Goal: Information Seeking & Learning: Learn about a topic

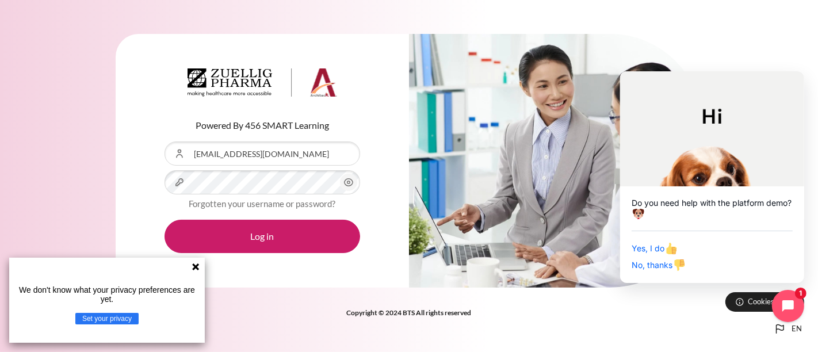
click at [347, 182] on circle "Content" at bounding box center [348, 182] width 3 height 3
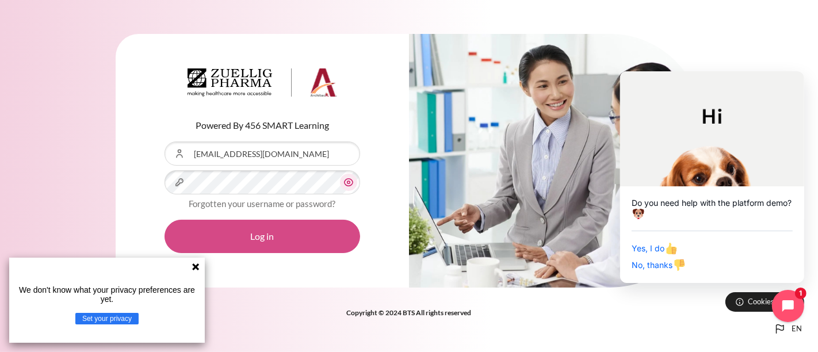
click at [293, 239] on button "Log in" at bounding box center [261, 236] width 195 height 33
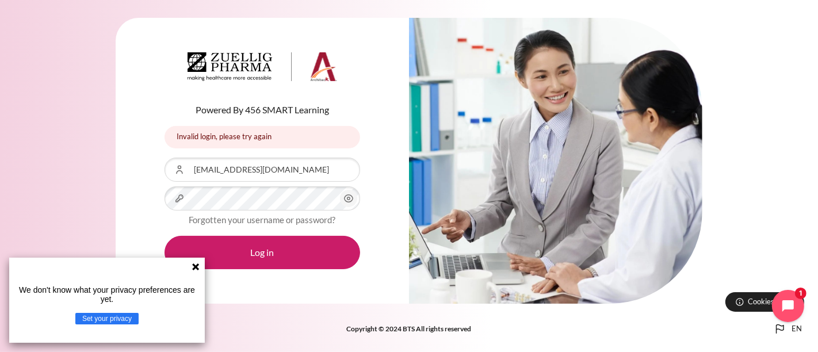
click at [341, 199] on span "Content" at bounding box center [348, 198] width 17 height 17
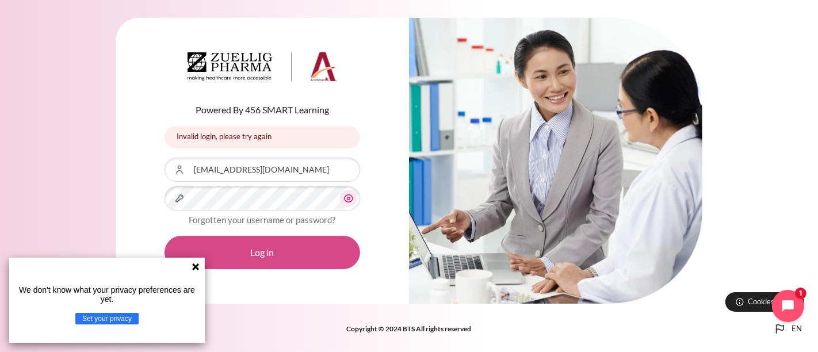
click at [294, 255] on button "Log in" at bounding box center [261, 252] width 195 height 33
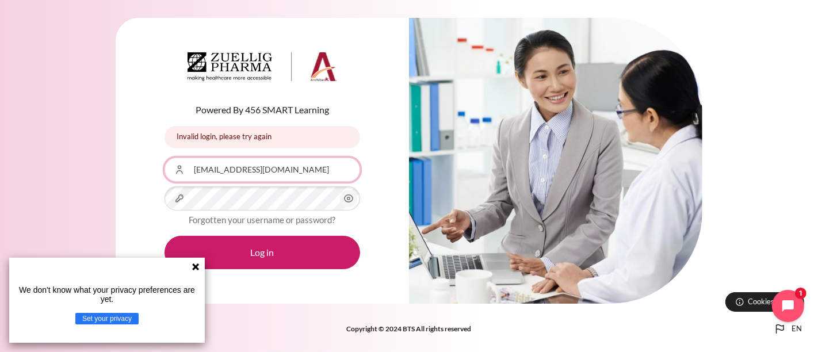
click at [306, 170] on input "[EMAIL_ADDRESS][DOMAIN_NAME]" at bounding box center [261, 170] width 195 height 24
drag, startPoint x: 306, startPoint y: 170, endPoint x: 180, endPoint y: 176, distance: 126.1
click at [180, 176] on input "[EMAIL_ADDRESS][DOMAIN_NAME]" at bounding box center [261, 170] width 195 height 24
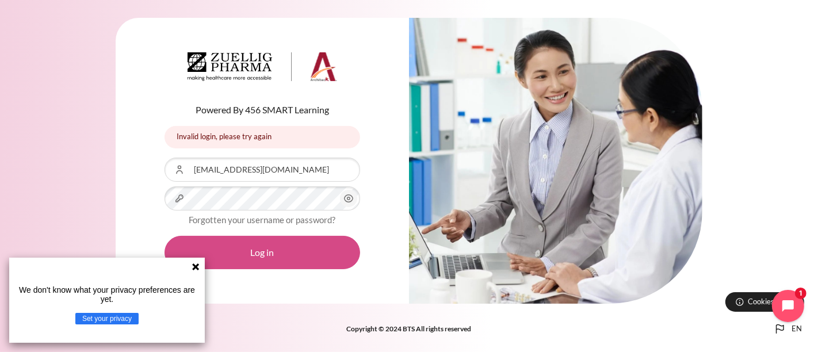
click at [277, 250] on button "Log in" at bounding box center [261, 252] width 195 height 33
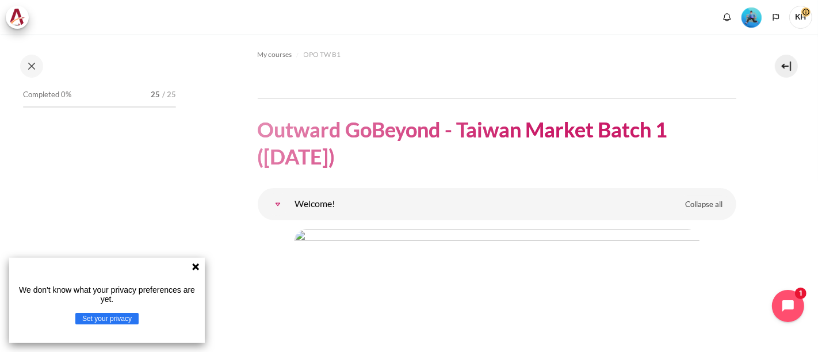
click at [196, 265] on icon at bounding box center [195, 266] width 7 height 7
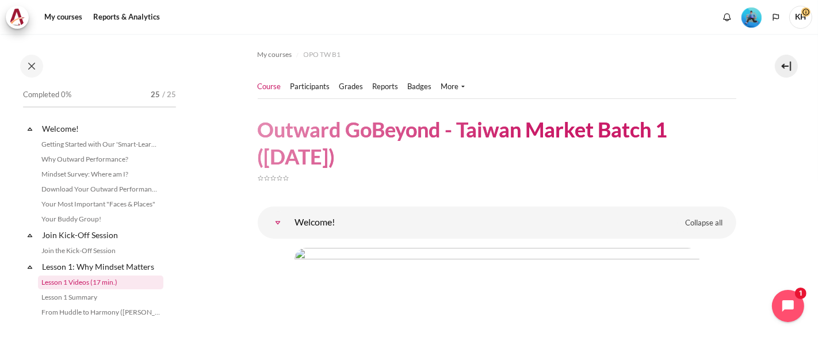
click at [120, 283] on link "Lesson 1 Videos (17 min.)" at bounding box center [100, 282] width 125 height 14
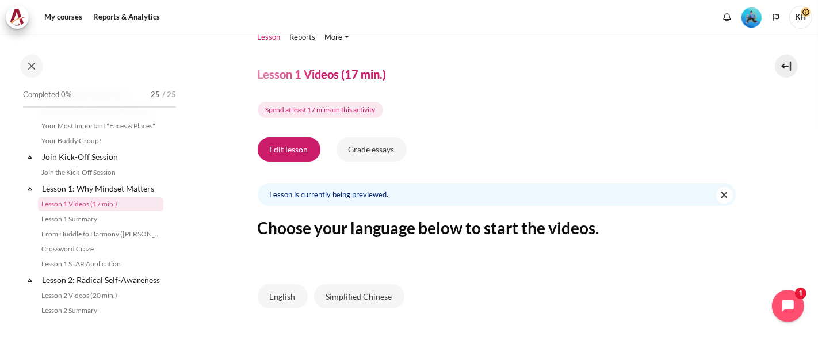
scroll to position [121, 0]
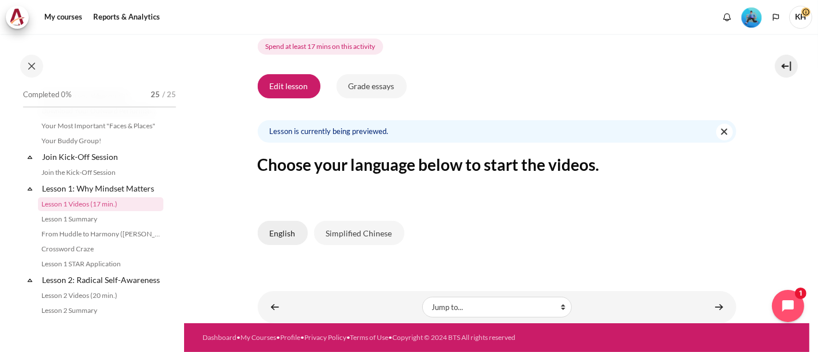
click at [285, 225] on button "English" at bounding box center [283, 233] width 50 height 24
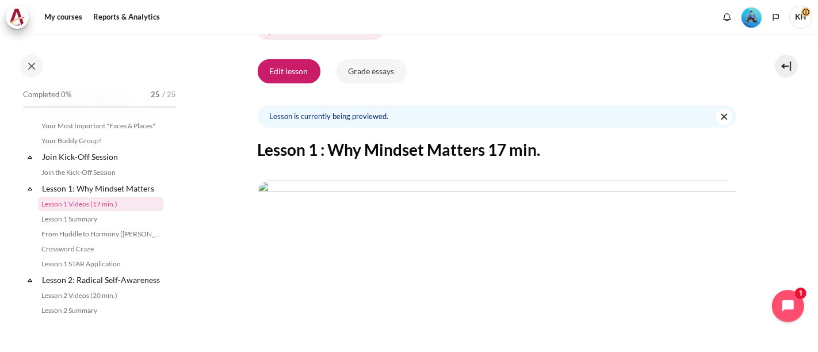
scroll to position [191, 0]
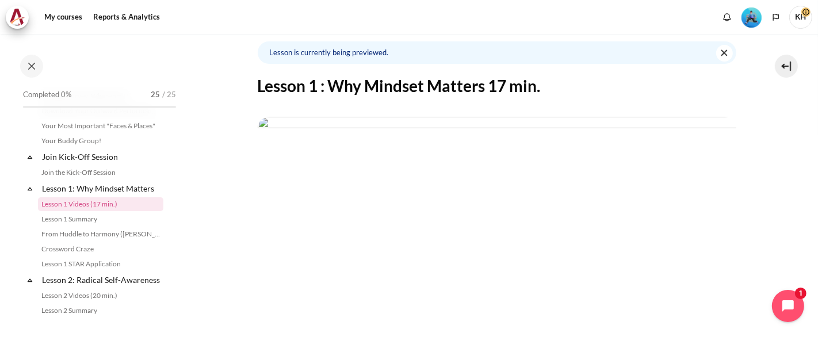
click at [500, 229] on img "Content" at bounding box center [497, 251] width 478 height 269
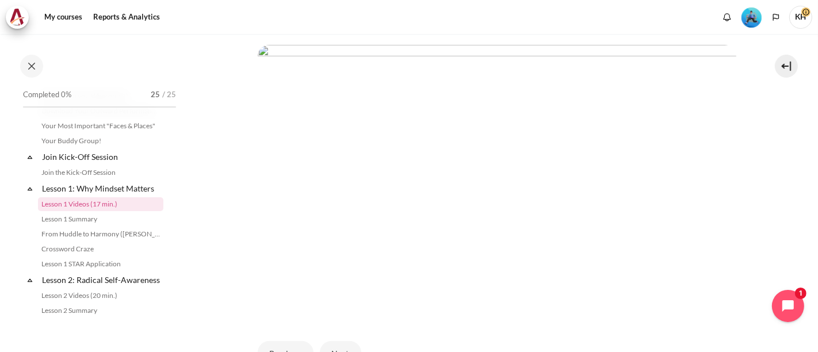
scroll to position [319, 0]
click at [357, 293] on button "Next" at bounding box center [340, 297] width 41 height 24
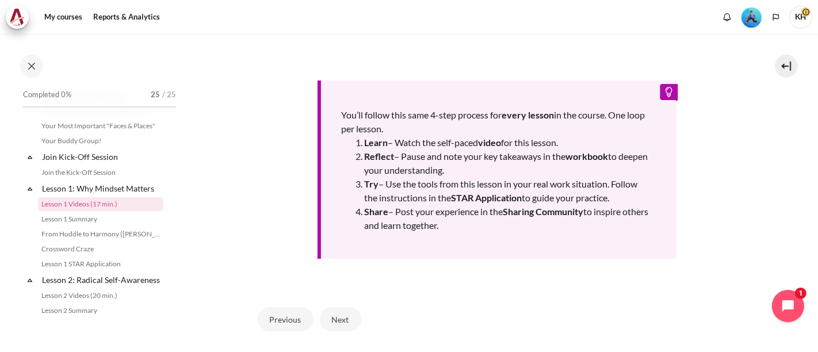
scroll to position [319, 0]
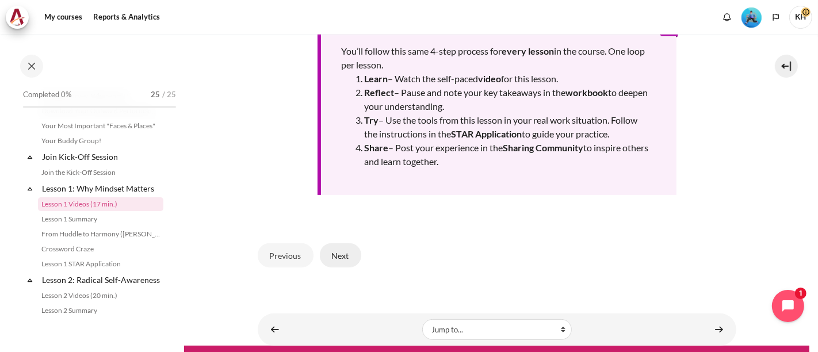
click at [331, 255] on button "Next" at bounding box center [340, 255] width 41 height 24
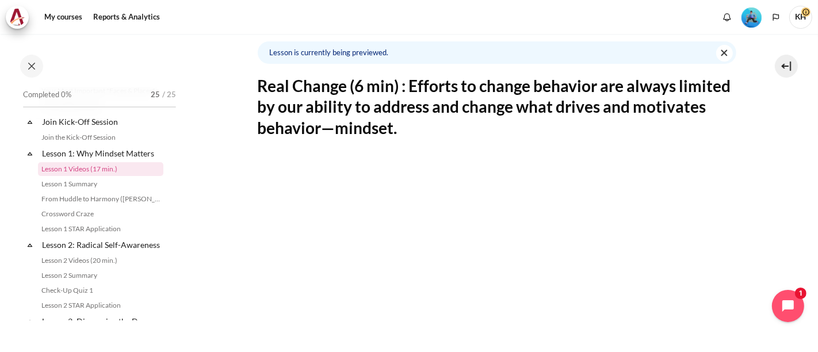
scroll to position [142, 0]
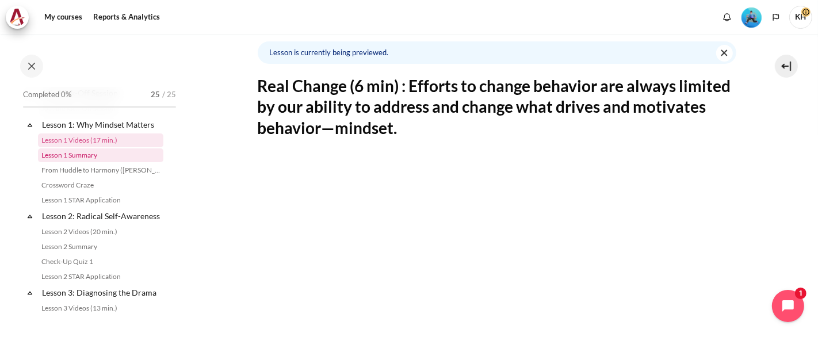
click at [80, 150] on link "Lesson 1 Summary" at bounding box center [100, 155] width 125 height 14
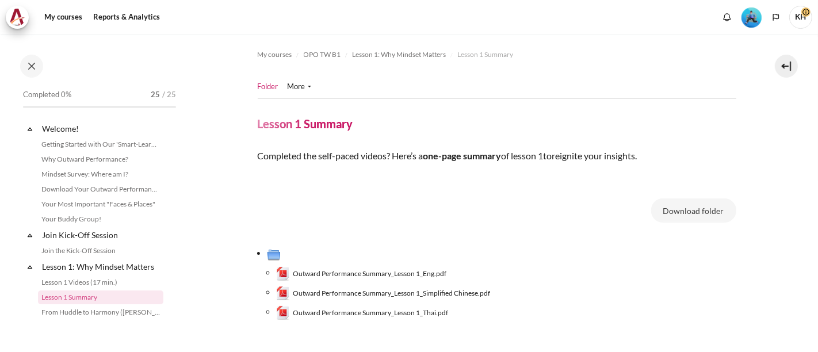
scroll to position [93, 0]
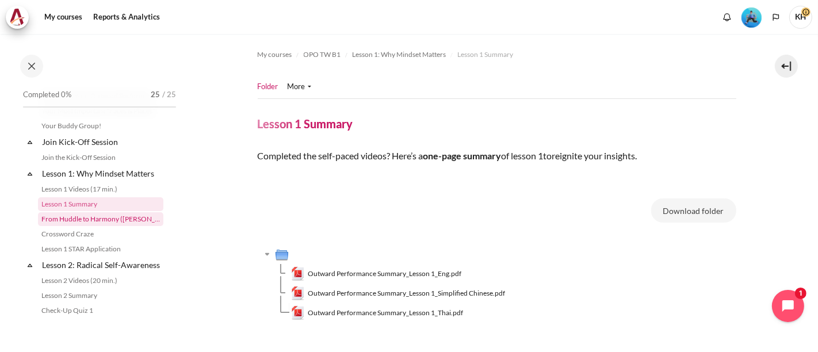
click at [121, 221] on link "From Huddle to Harmony ([PERSON_NAME]'s Story)" at bounding box center [100, 219] width 125 height 14
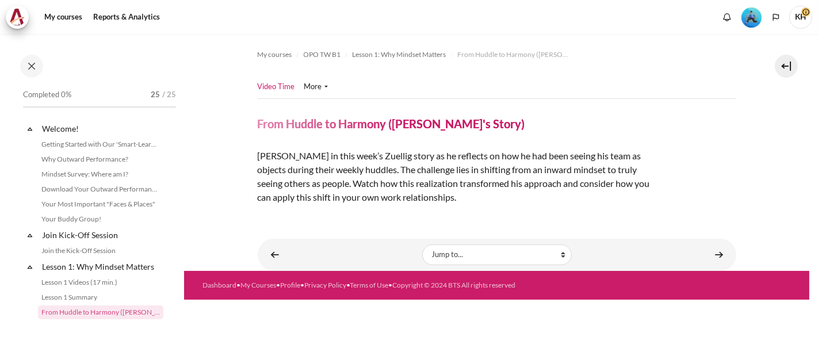
scroll to position [108, 0]
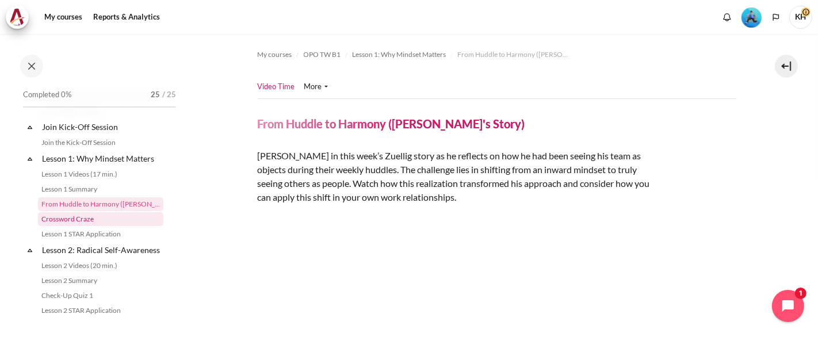
click at [103, 218] on link "Crossword Craze" at bounding box center [100, 219] width 125 height 14
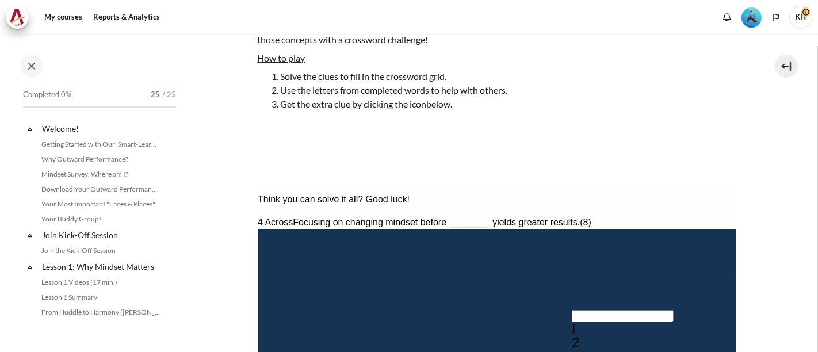
scroll to position [123, 0]
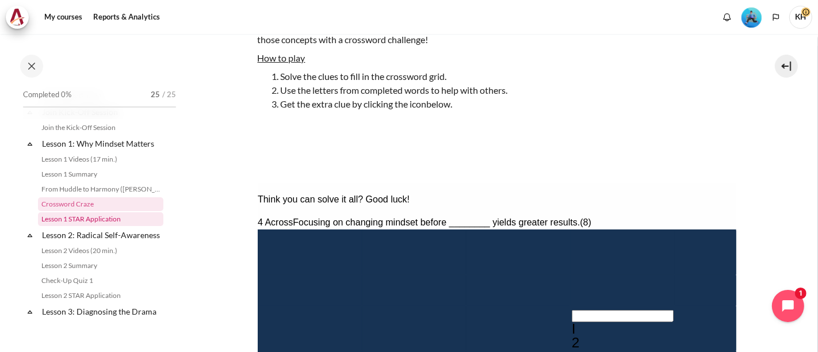
click at [87, 218] on link "Lesson 1 STAR Application" at bounding box center [100, 219] width 125 height 14
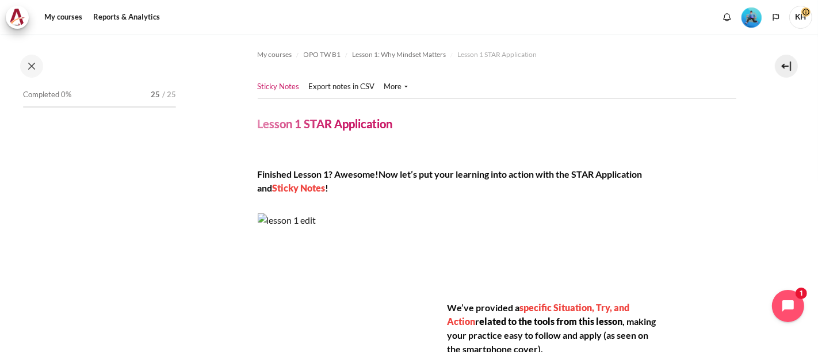
scroll to position [138, 0]
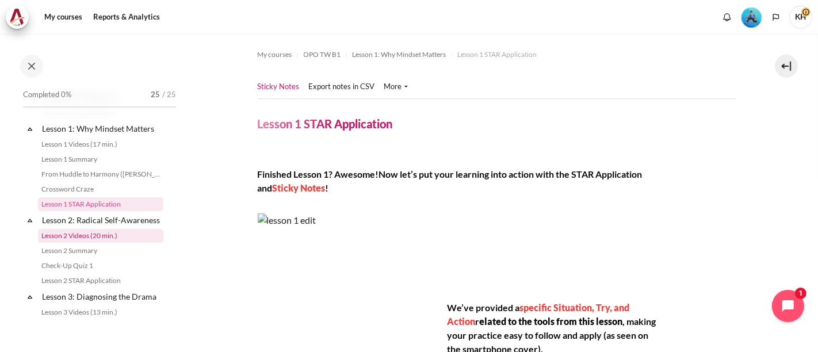
click at [93, 243] on link "Lesson 2 Videos (20 min.)" at bounding box center [100, 236] width 125 height 14
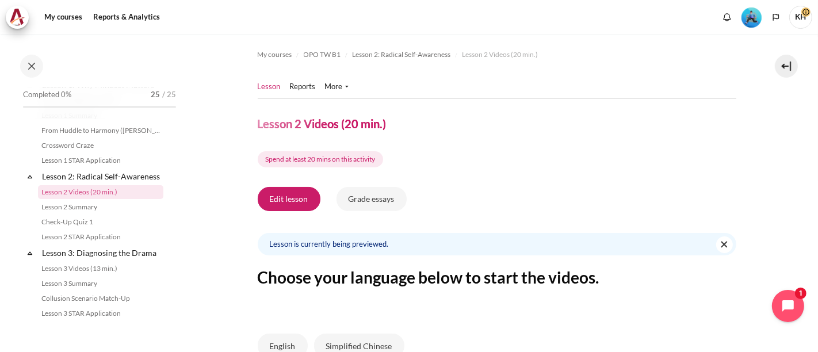
scroll to position [121, 0]
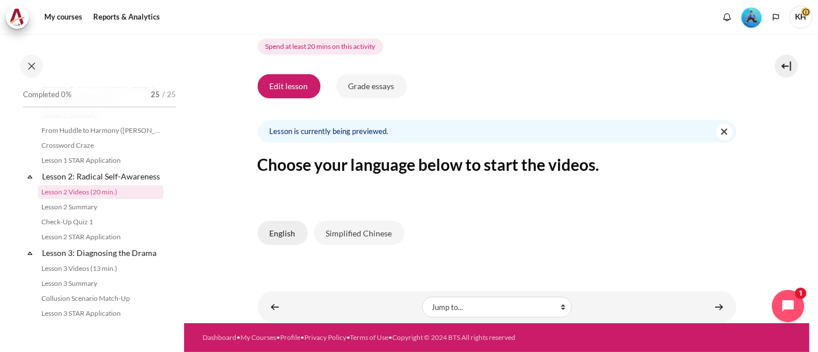
click at [285, 221] on button "English" at bounding box center [283, 233] width 50 height 24
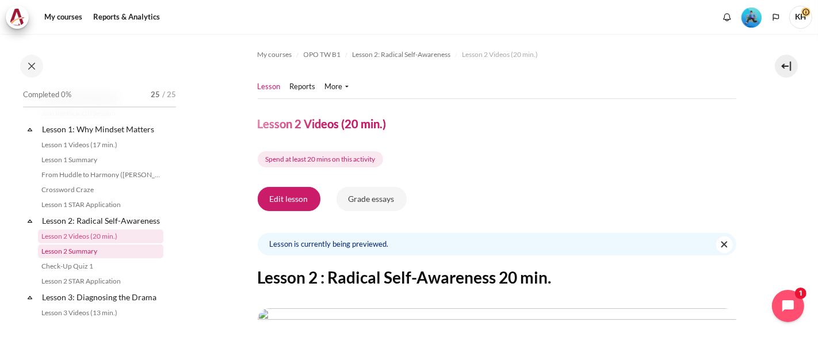
scroll to position [118, 0]
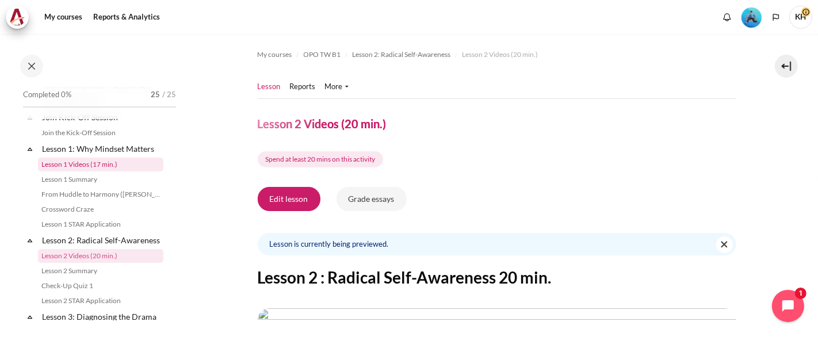
click at [101, 165] on link "Lesson 1 Videos (17 min.)" at bounding box center [100, 165] width 125 height 14
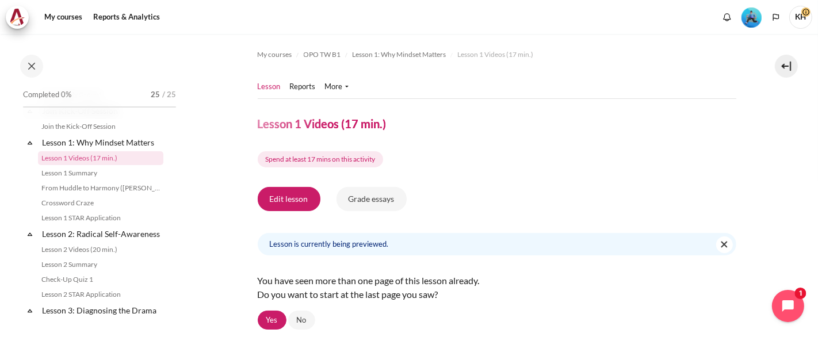
scroll to position [142, 0]
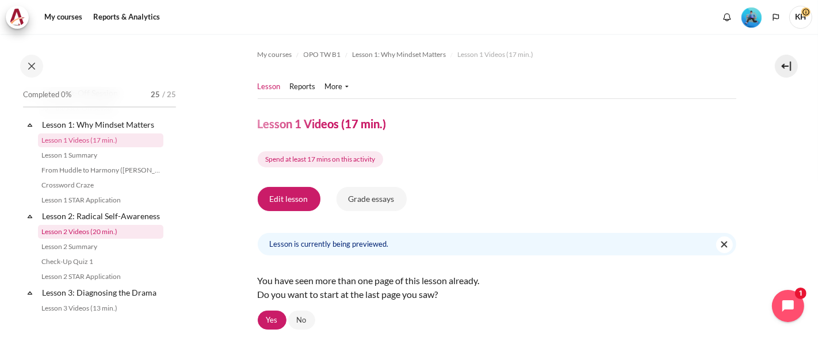
click at [74, 239] on link "Lesson 2 Videos (20 min.)" at bounding box center [100, 232] width 125 height 14
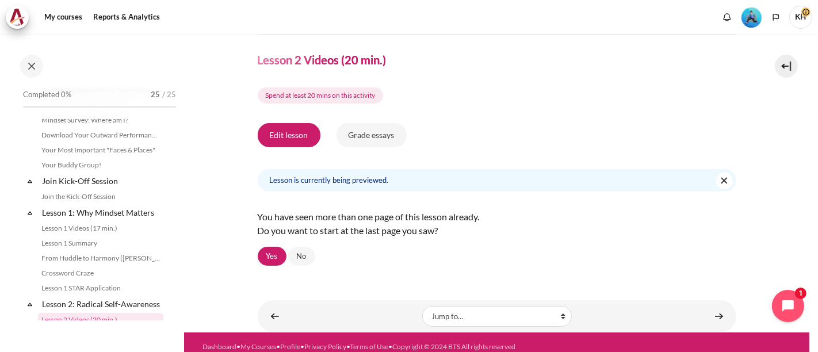
scroll to position [54, 0]
click at [93, 222] on link "Lesson 1 Videos (17 min.)" at bounding box center [100, 228] width 125 height 14
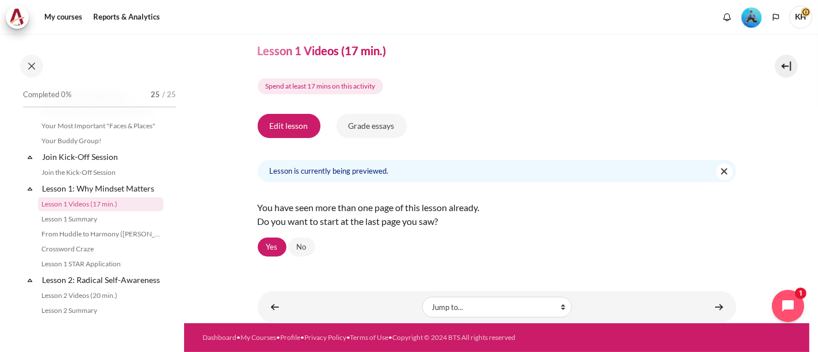
scroll to position [82, 0]
click at [270, 239] on link "Yes" at bounding box center [272, 247] width 29 height 20
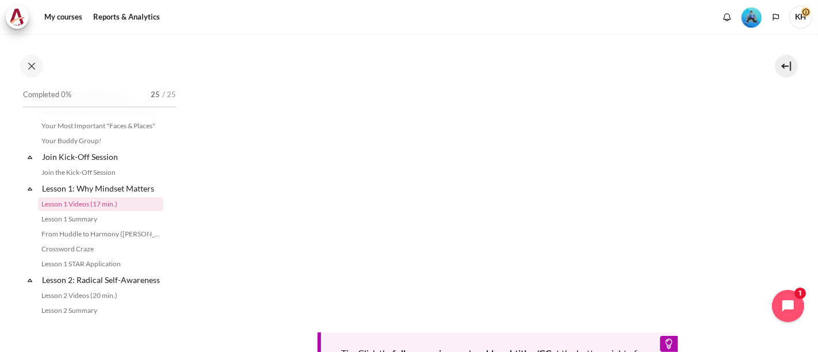
scroll to position [447, 0]
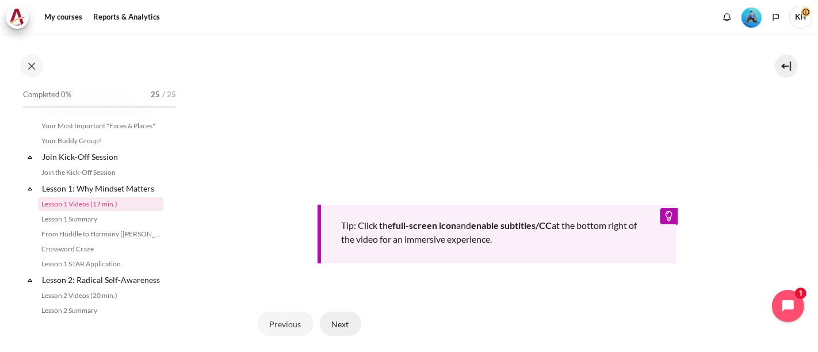
click at [339, 319] on button "Next" at bounding box center [340, 324] width 41 height 24
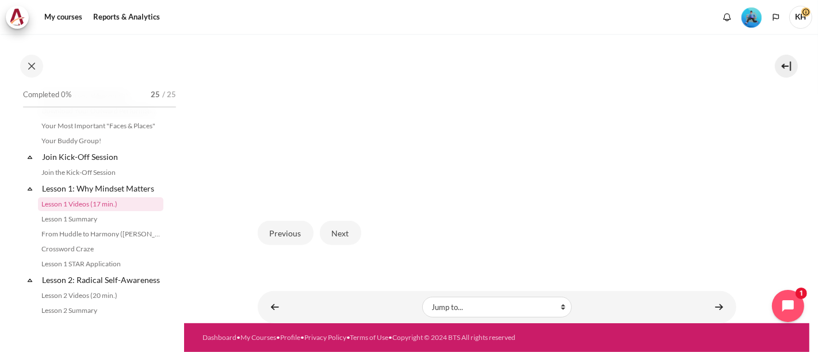
scroll to position [384, 0]
click at [332, 224] on button "Next" at bounding box center [340, 233] width 41 height 24
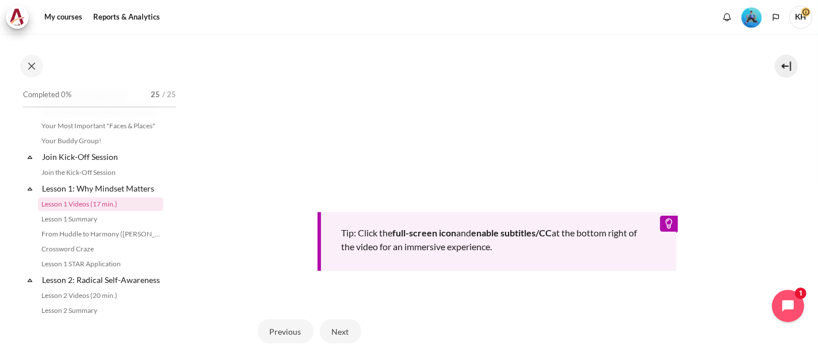
scroll to position [447, 0]
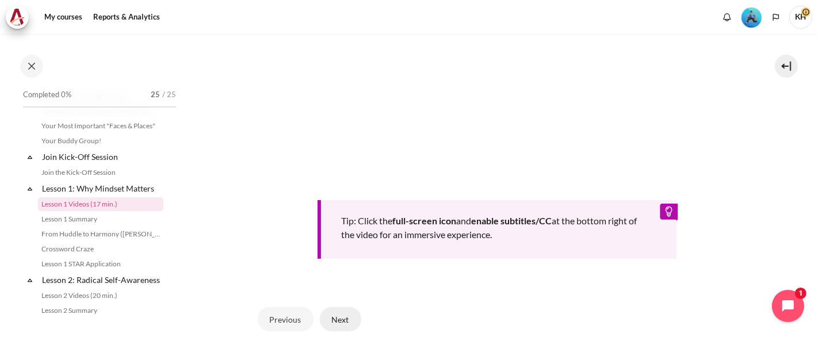
click at [341, 310] on button "Next" at bounding box center [340, 319] width 41 height 24
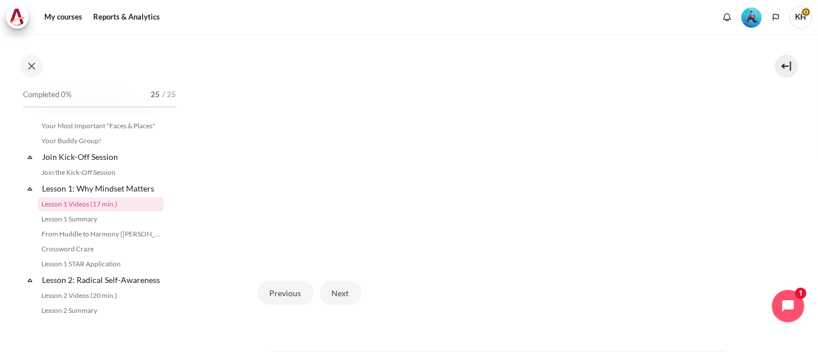
scroll to position [383, 0]
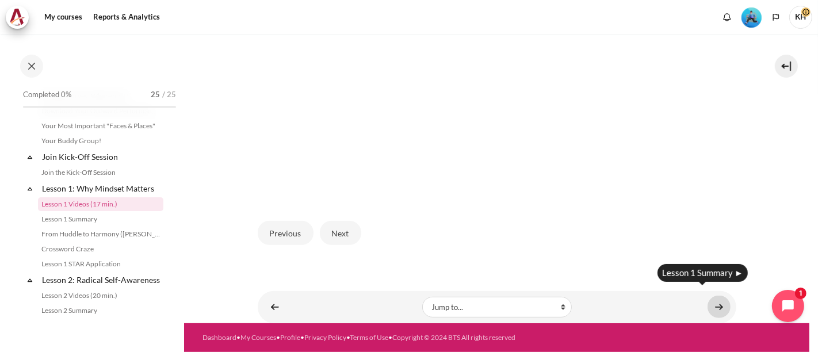
click at [708, 297] on link "Content" at bounding box center [718, 307] width 23 height 22
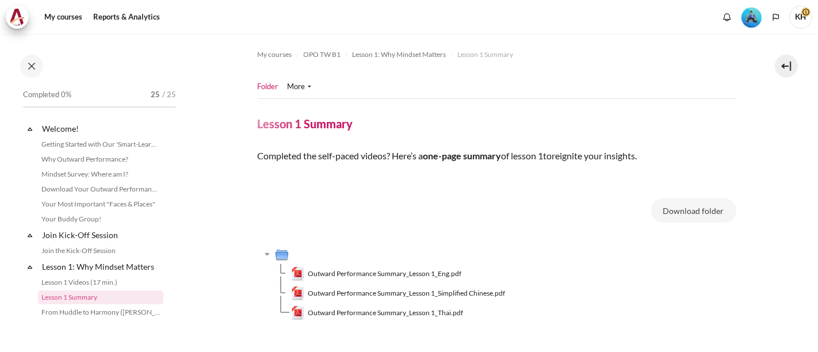
scroll to position [93, 0]
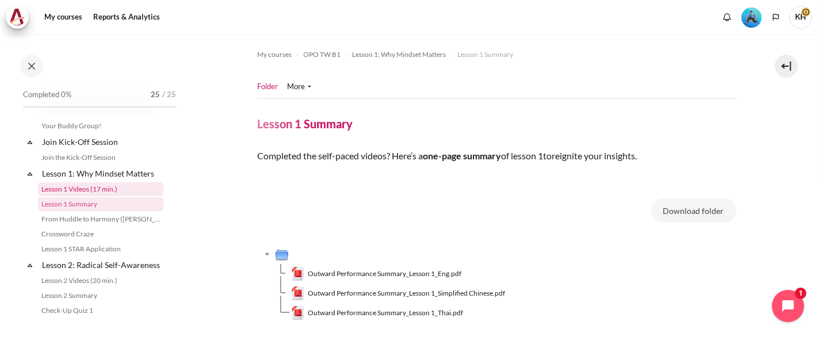
click at [80, 186] on link "Lesson 1 Videos (17 min.)" at bounding box center [100, 189] width 125 height 14
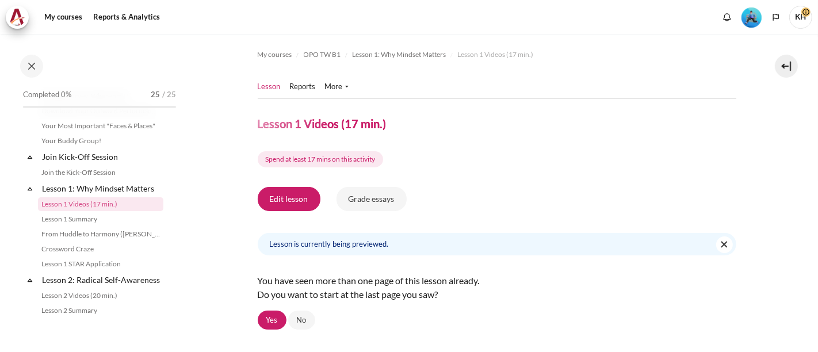
scroll to position [64, 0]
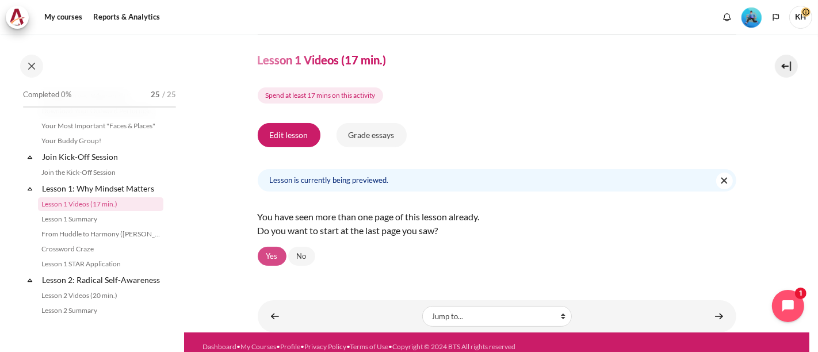
click at [278, 254] on link "Yes" at bounding box center [272, 257] width 29 height 20
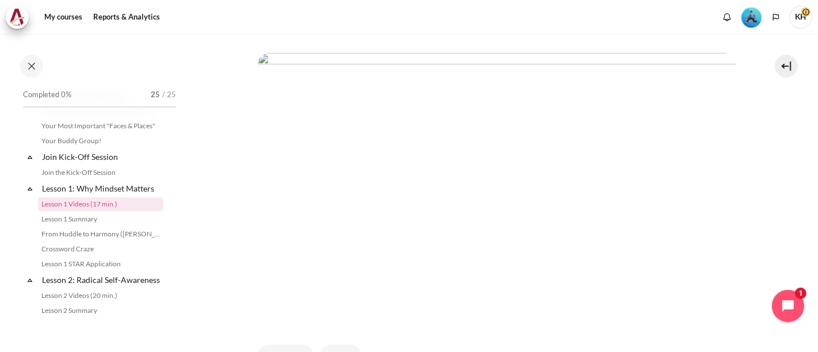
scroll to position [319, 0]
click at [273, 291] on button "Previous" at bounding box center [286, 293] width 56 height 24
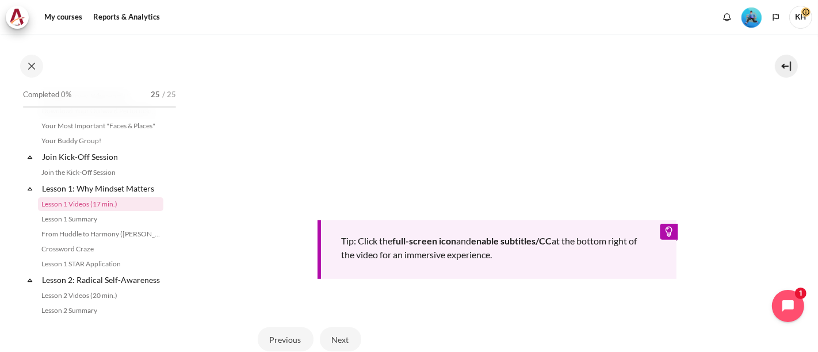
scroll to position [447, 0]
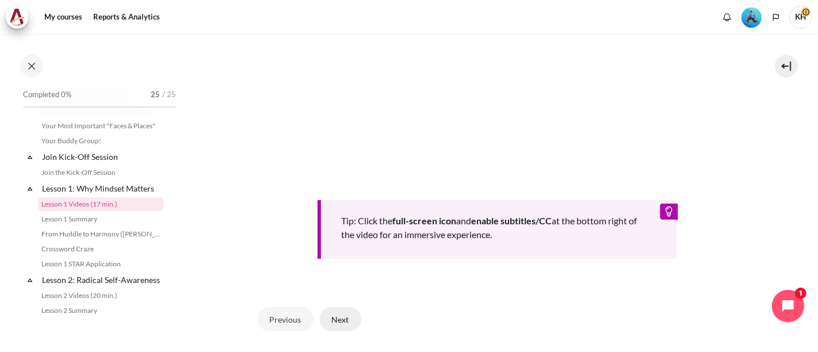
click at [347, 321] on button "Next" at bounding box center [340, 319] width 41 height 24
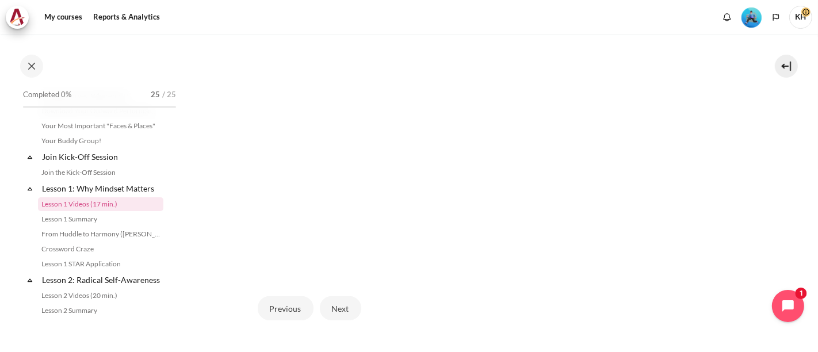
scroll to position [319, 0]
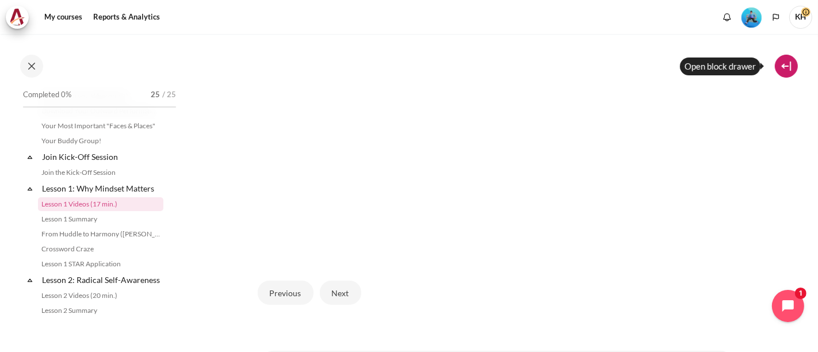
click at [778, 66] on button at bounding box center [785, 66] width 23 height 23
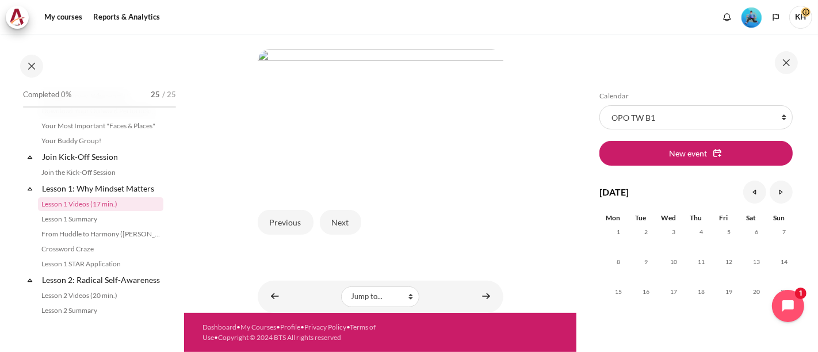
scroll to position [278, 0]
click at [781, 63] on button at bounding box center [785, 62] width 23 height 23
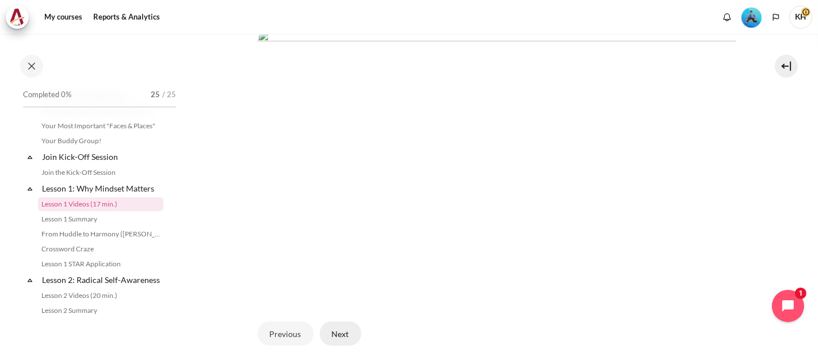
click at [351, 332] on button "Next" at bounding box center [340, 333] width 41 height 24
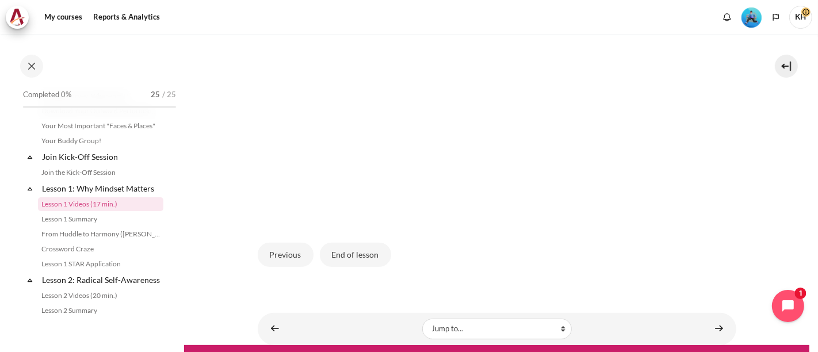
scroll to position [409, 0]
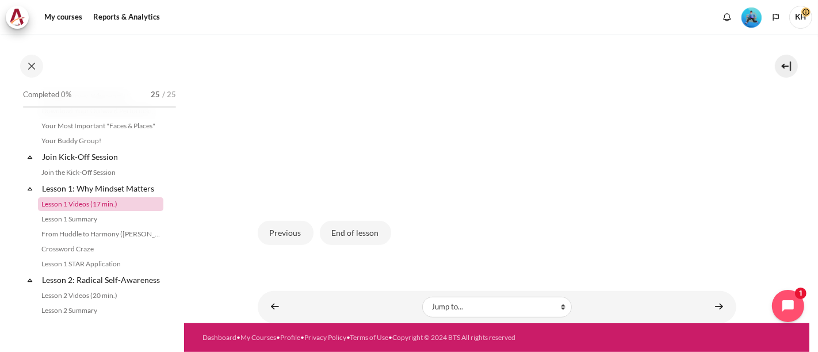
click at [86, 206] on link "Lesson 1 Videos (17 min.)" at bounding box center [100, 204] width 125 height 14
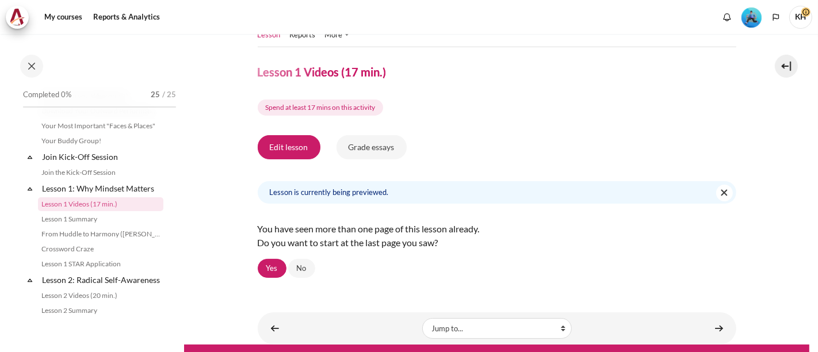
scroll to position [64, 0]
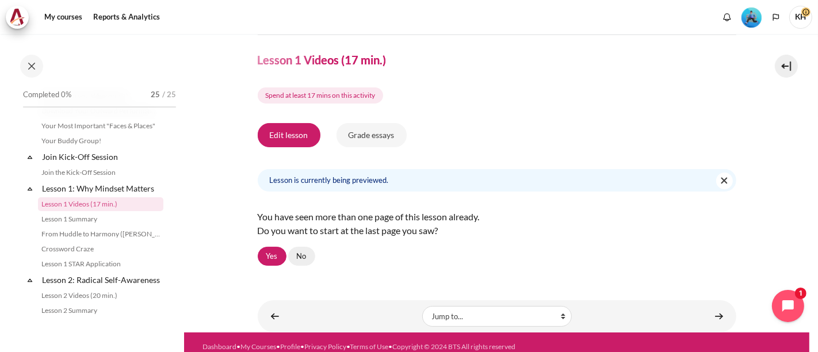
click at [305, 259] on link "No" at bounding box center [301, 257] width 27 height 20
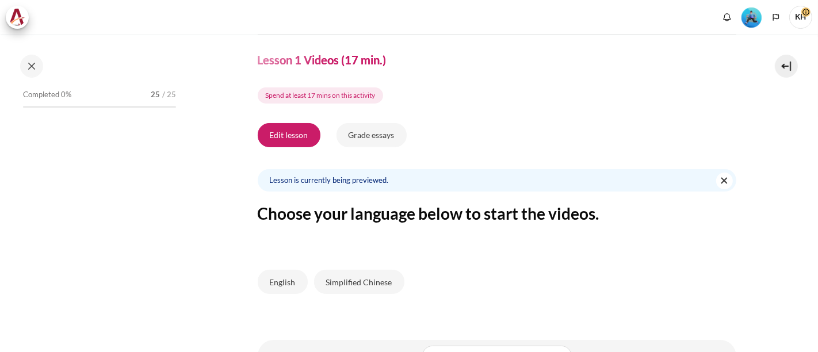
scroll to position [78, 0]
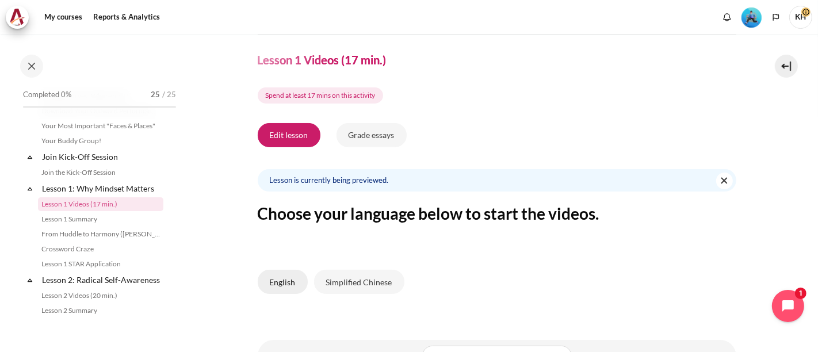
click at [287, 279] on button "English" at bounding box center [283, 282] width 50 height 24
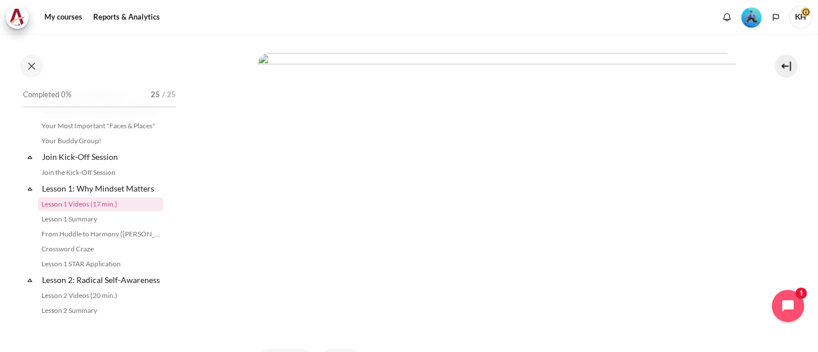
scroll to position [319, 0]
click at [346, 288] on button "Next" at bounding box center [340, 297] width 41 height 24
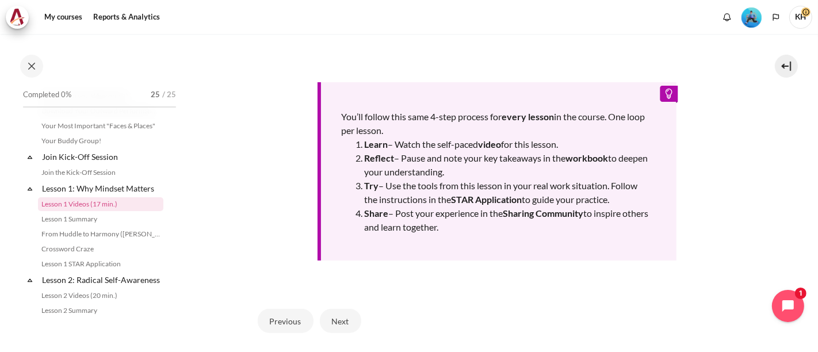
scroll to position [255, 0]
click at [335, 319] on button "Next" at bounding box center [340, 319] width 41 height 24
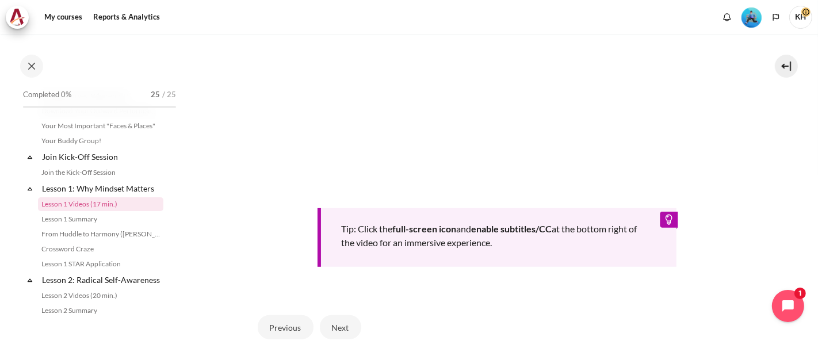
scroll to position [447, 0]
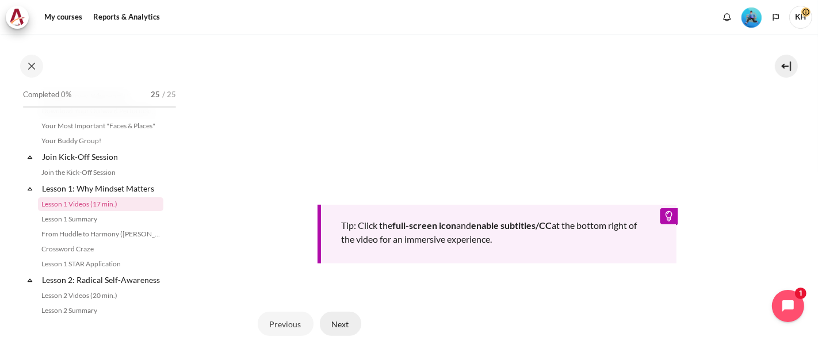
click at [343, 314] on button "Next" at bounding box center [340, 324] width 41 height 24
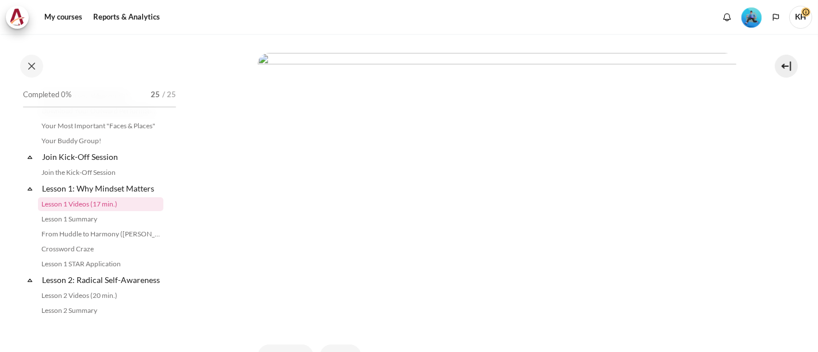
scroll to position [319, 0]
click at [347, 289] on button "Next" at bounding box center [340, 293] width 41 height 24
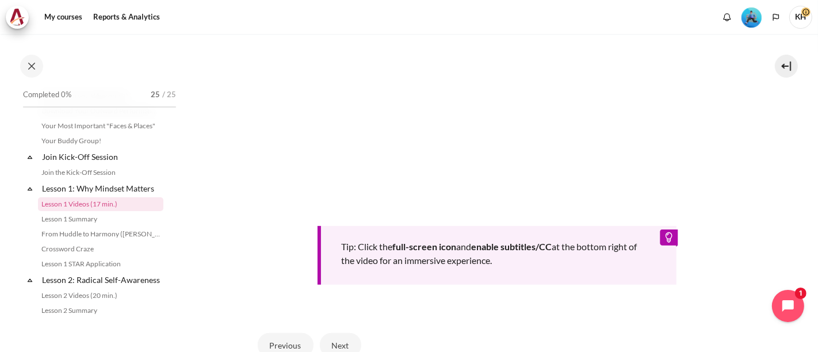
scroll to position [447, 0]
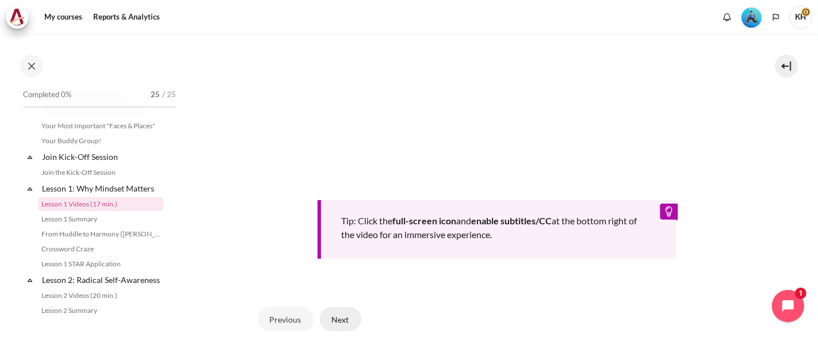
click at [335, 317] on button "Next" at bounding box center [340, 319] width 41 height 24
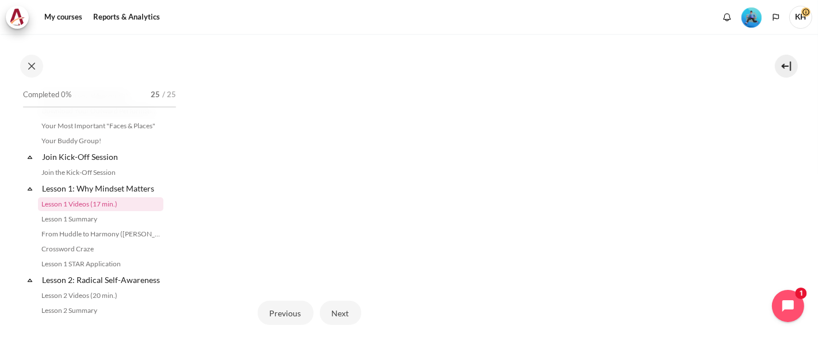
scroll to position [319, 0]
click at [346, 287] on button "Next" at bounding box center [340, 293] width 41 height 24
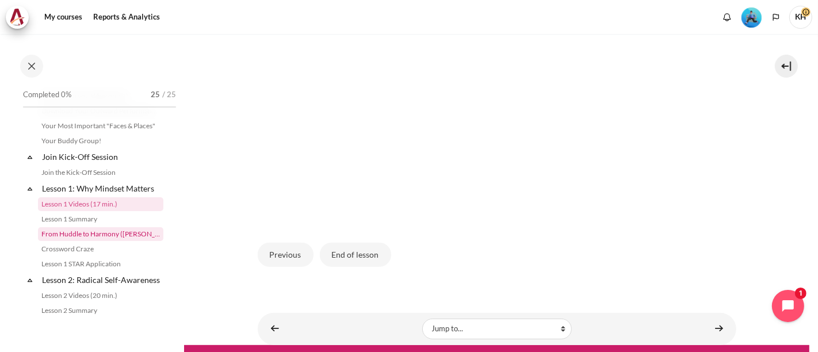
click at [74, 239] on link "From Huddle to Harmony ([PERSON_NAME]'s Story)" at bounding box center [100, 234] width 125 height 14
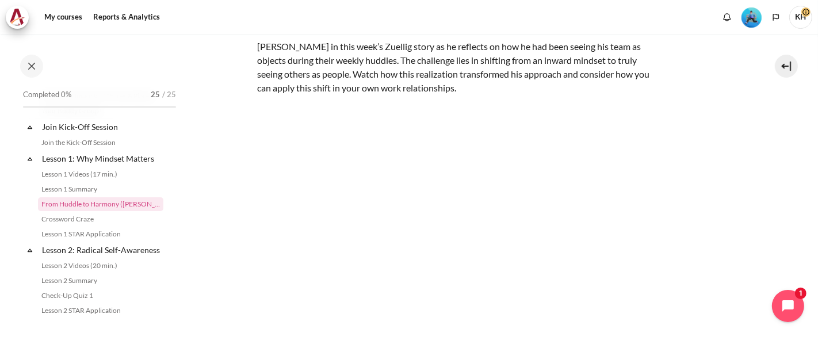
scroll to position [128, 0]
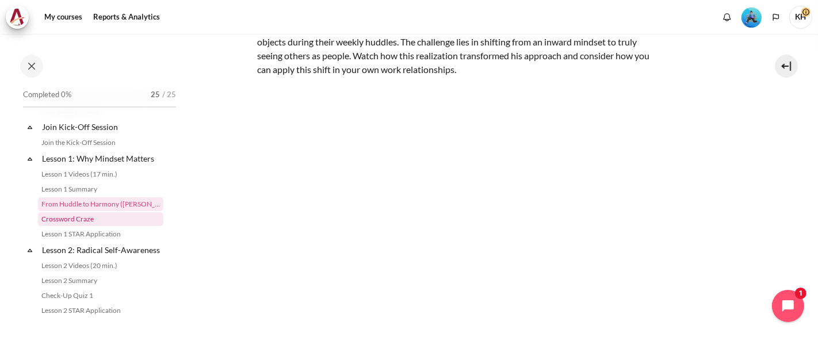
click at [81, 222] on link "Crossword Craze" at bounding box center [100, 219] width 125 height 14
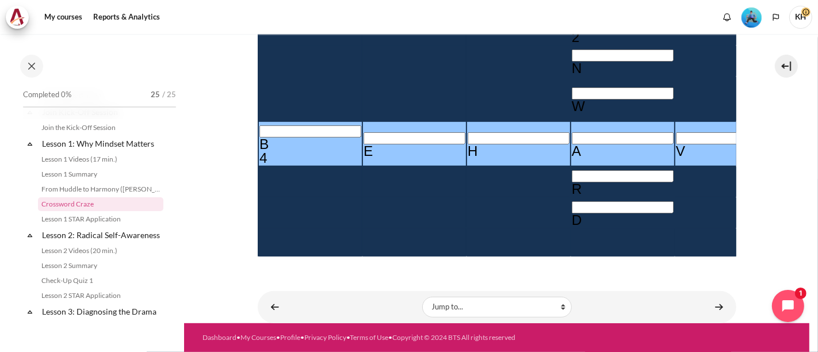
scroll to position [511, 0]
click at [98, 217] on link "Lesson 1 STAR Application" at bounding box center [100, 219] width 125 height 14
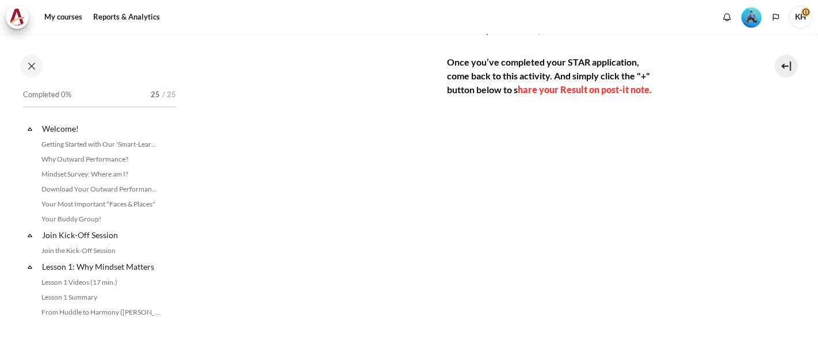
scroll to position [138, 0]
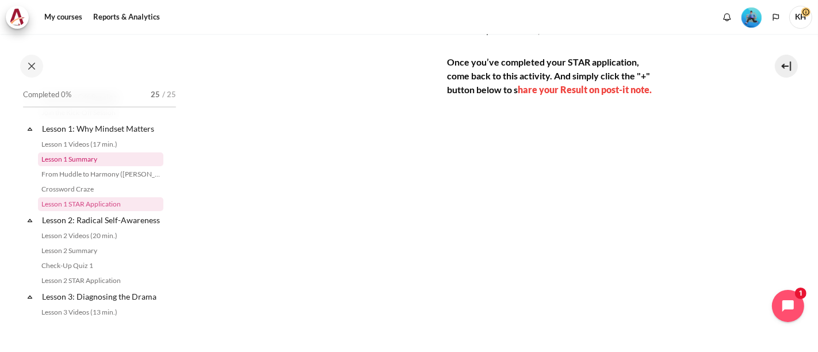
click at [71, 162] on link "Lesson 1 Summary" at bounding box center [100, 159] width 125 height 14
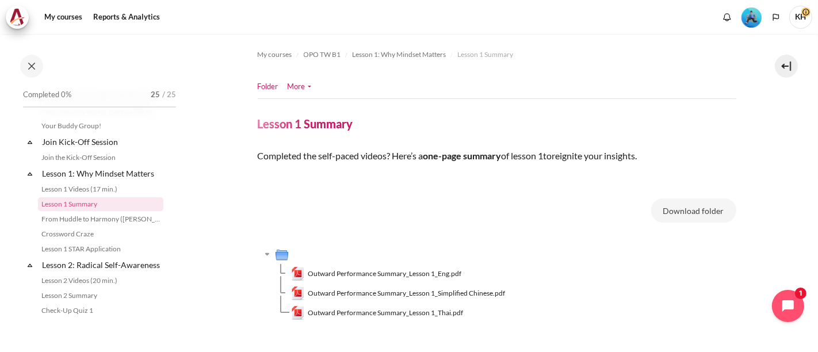
click at [291, 86] on link "More" at bounding box center [299, 86] width 24 height 11
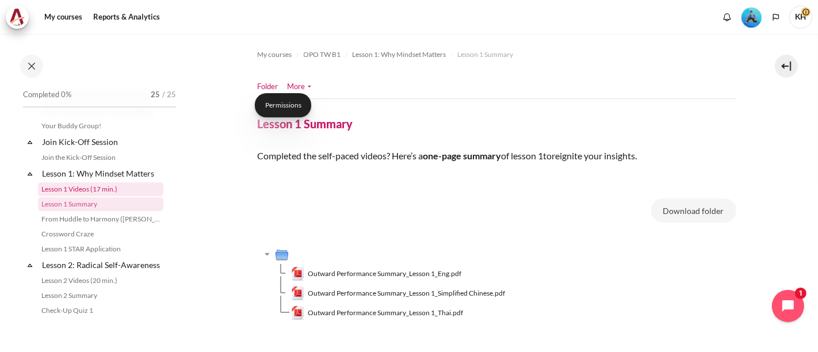
click at [114, 191] on link "Lesson 1 Videos (17 min.)" at bounding box center [100, 189] width 125 height 14
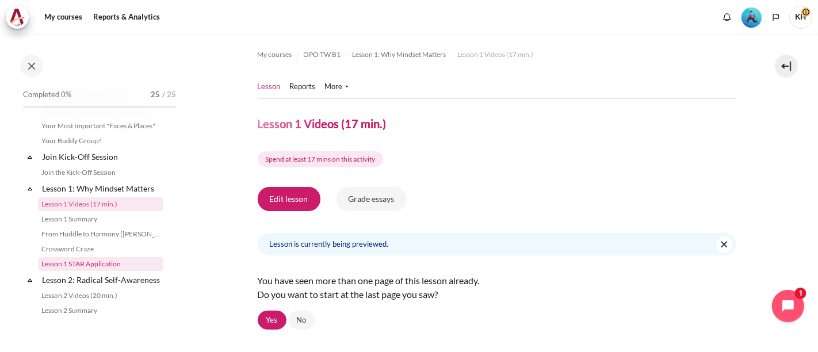
scroll to position [142, 0]
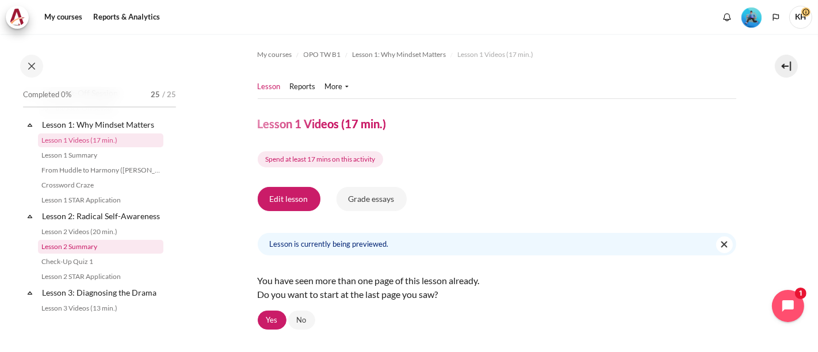
click at [76, 254] on link "Lesson 2 Summary" at bounding box center [100, 247] width 125 height 14
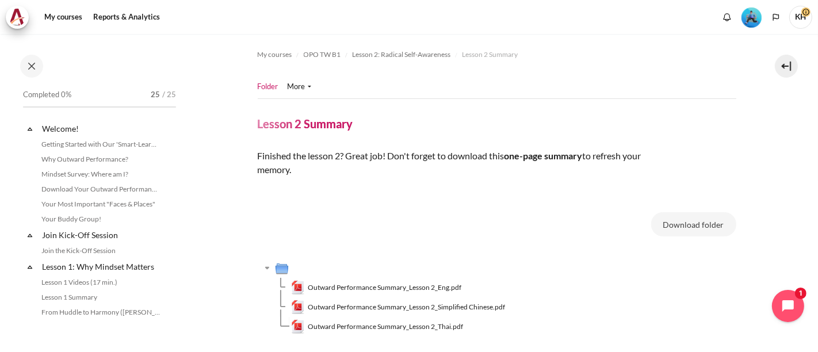
scroll to position [197, 0]
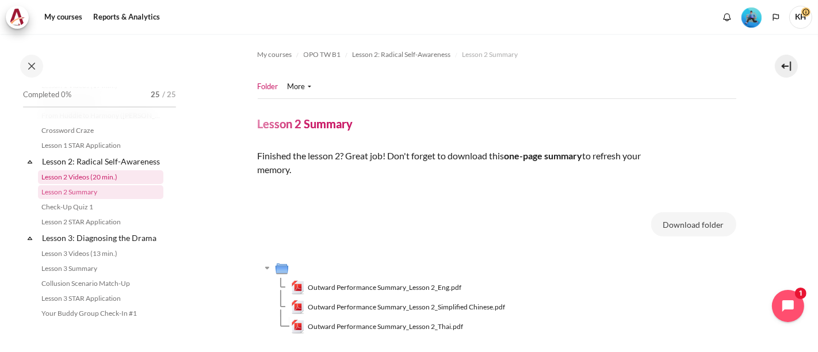
click at [87, 184] on link "Lesson 2 Videos (20 min.)" at bounding box center [100, 177] width 125 height 14
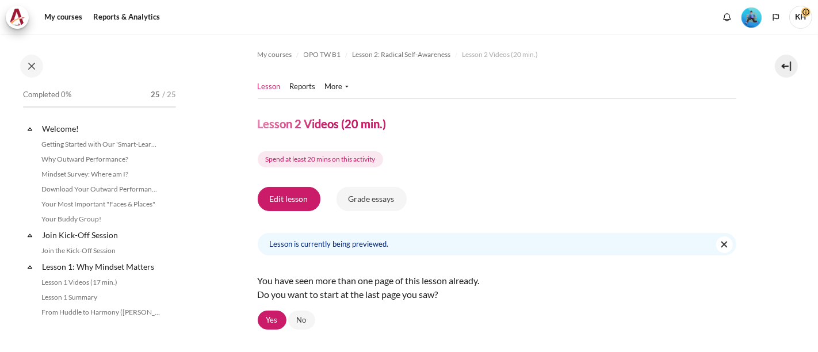
scroll to position [182, 0]
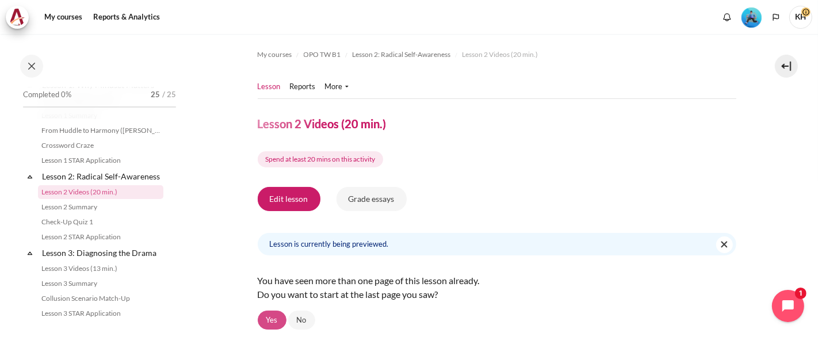
click at [277, 323] on link "Yes" at bounding box center [272, 320] width 29 height 20
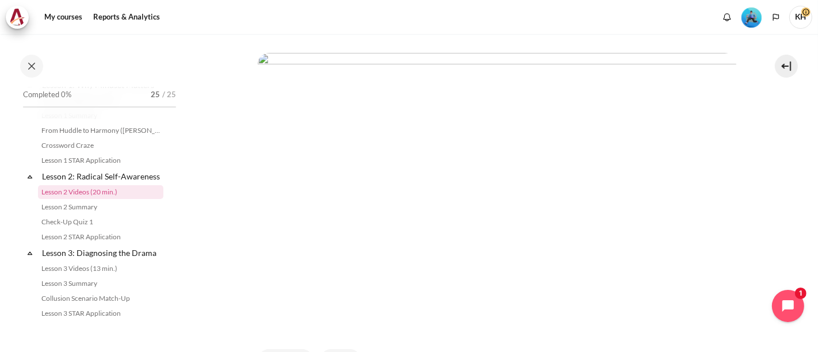
scroll to position [319, 0]
click at [353, 290] on button "Next" at bounding box center [340, 297] width 41 height 24
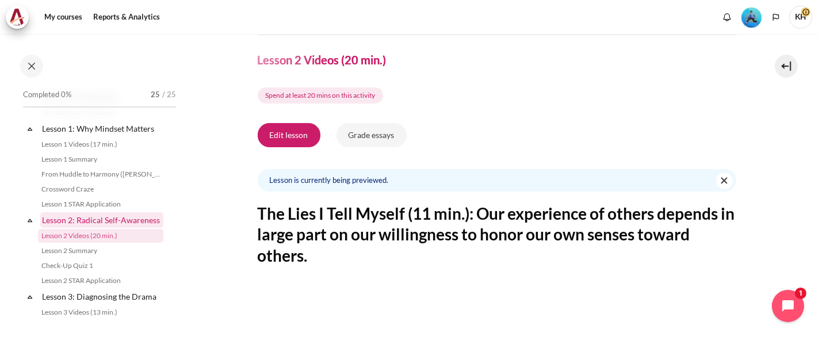
scroll to position [118, 0]
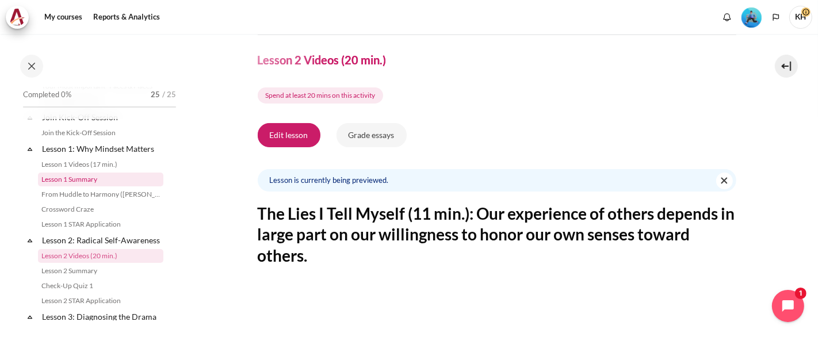
click at [88, 178] on link "Lesson 1 Summary" at bounding box center [100, 179] width 125 height 14
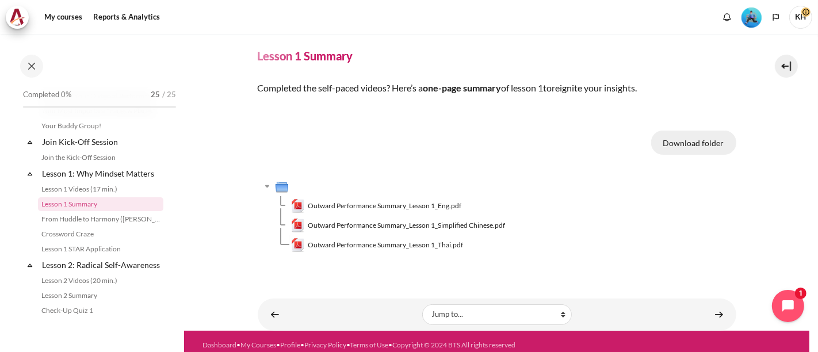
scroll to position [85, 0]
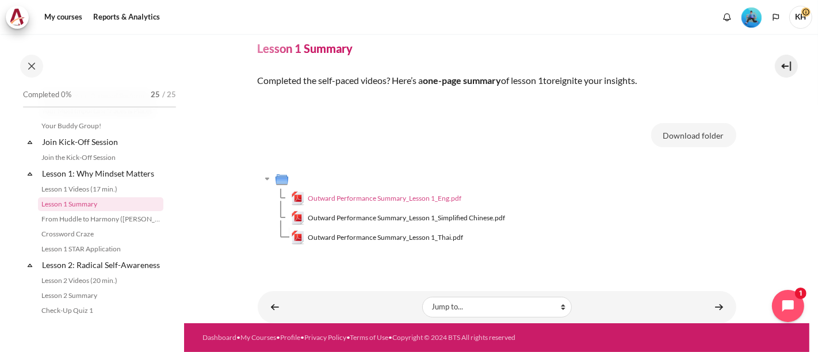
click at [368, 193] on span "Outward Performance Summary_Lesson 1_Eng.pdf" at bounding box center [385, 198] width 154 height 10
click at [75, 191] on link "Lesson 1 Videos (17 min.)" at bounding box center [100, 189] width 125 height 14
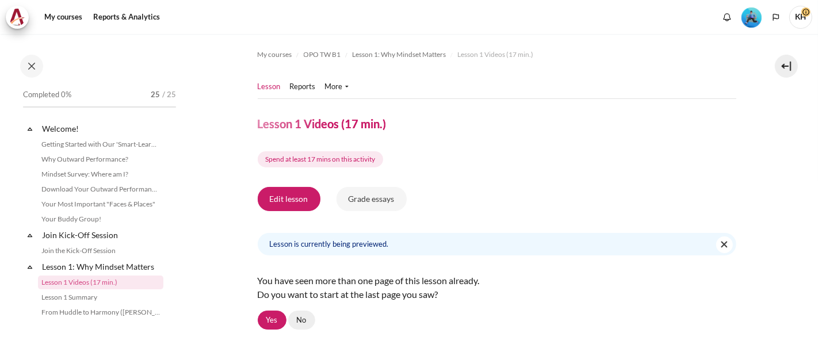
scroll to position [78, 0]
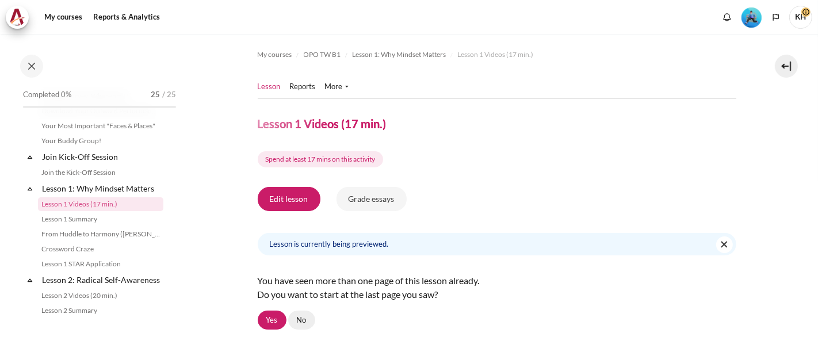
click at [302, 319] on link "No" at bounding box center [301, 320] width 27 height 20
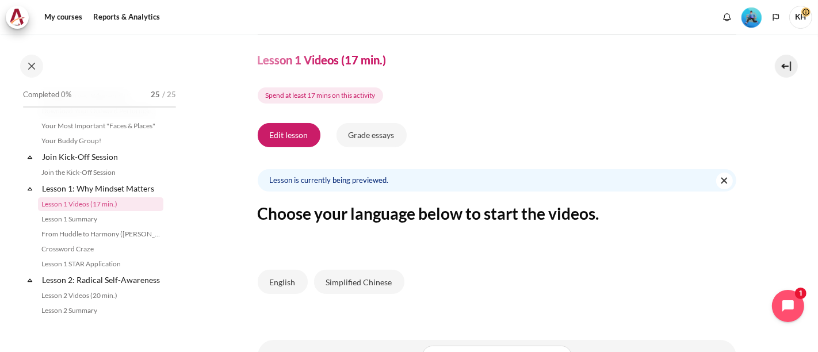
scroll to position [121, 0]
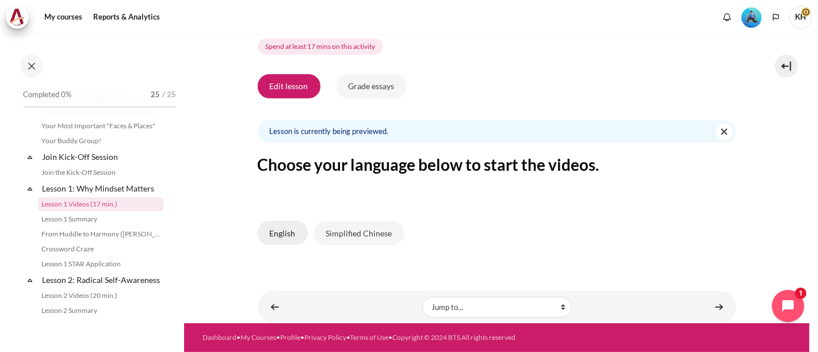
click at [274, 226] on button "English" at bounding box center [283, 233] width 50 height 24
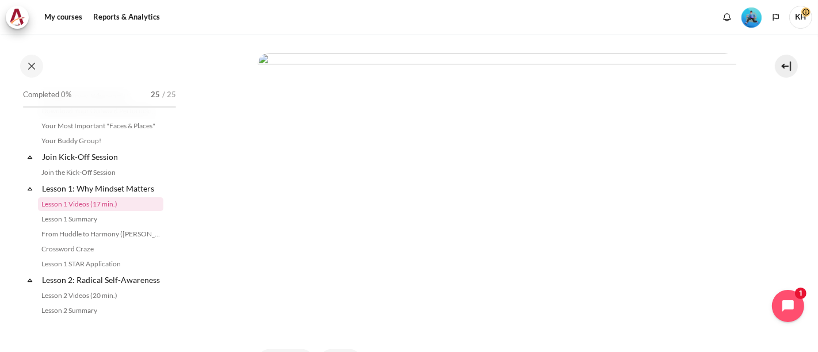
scroll to position [319, 0]
click at [345, 291] on button "Next" at bounding box center [340, 297] width 41 height 24
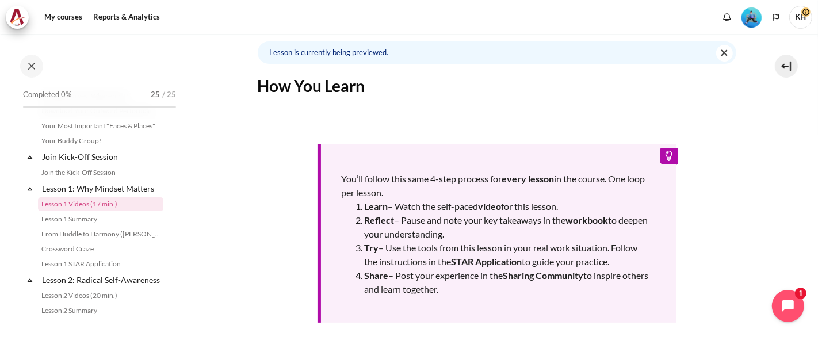
scroll to position [255, 0]
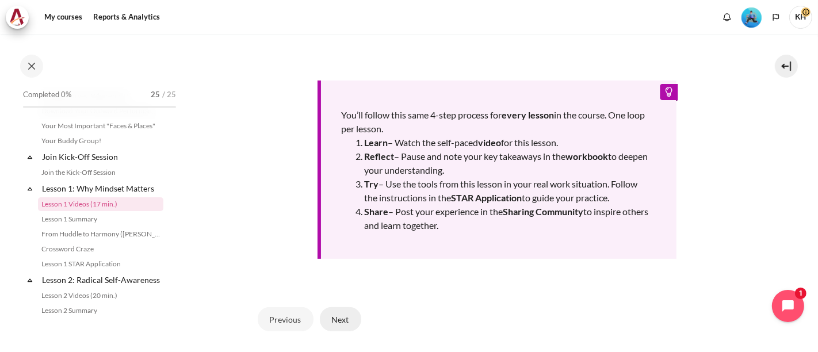
click at [343, 313] on button "Next" at bounding box center [340, 319] width 41 height 24
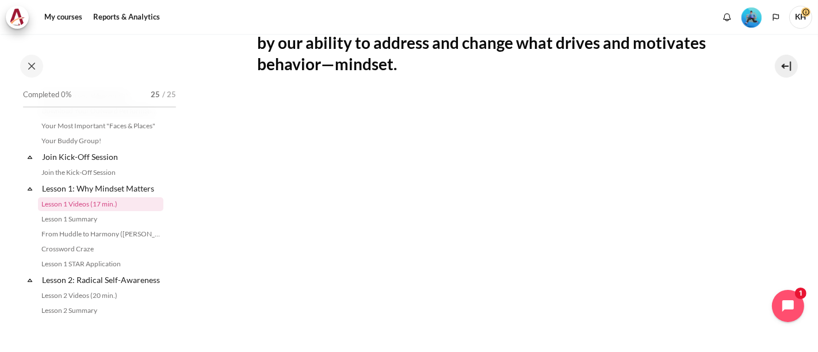
scroll to position [319, 0]
